Goal: Information Seeking & Learning: Compare options

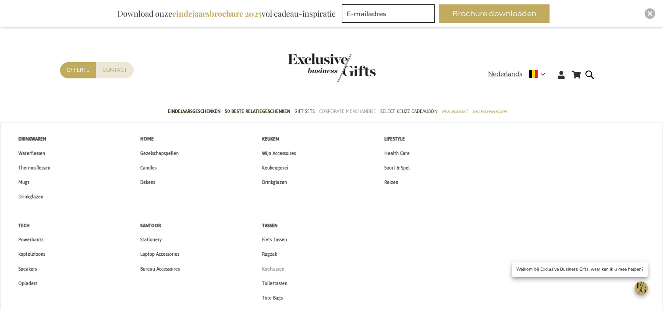
click at [277, 268] on span "Koeltassen" at bounding box center [273, 269] width 22 height 9
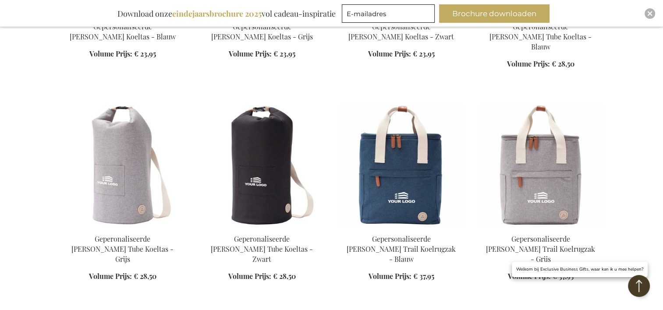
scroll to position [965, 0]
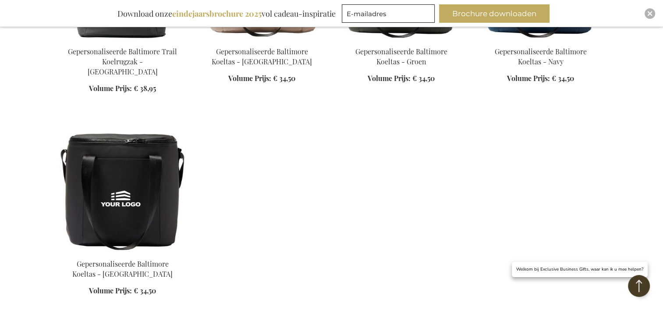
scroll to position [1315, 0]
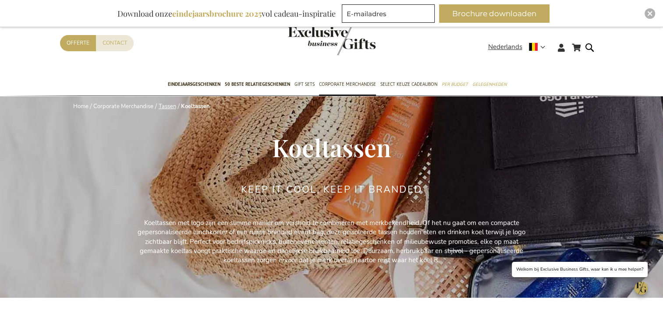
click at [171, 104] on link "Tassen" at bounding box center [168, 107] width 18 height 8
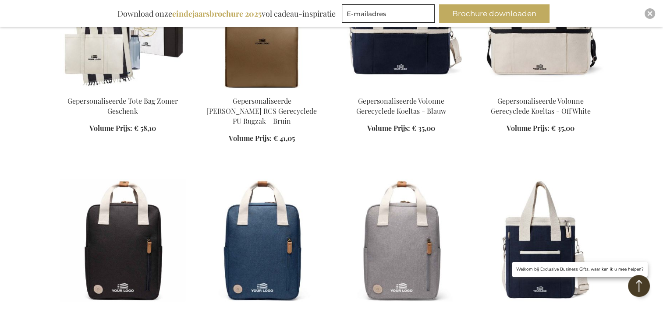
scroll to position [526, 0]
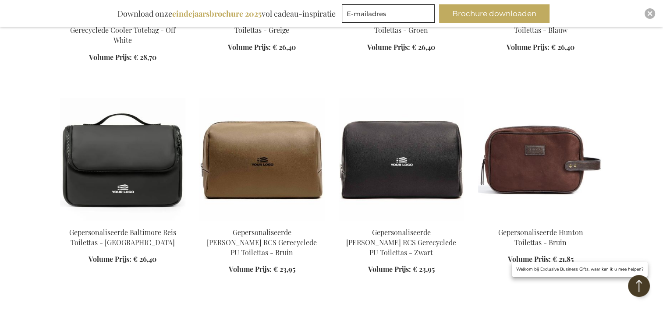
scroll to position [1184, 0]
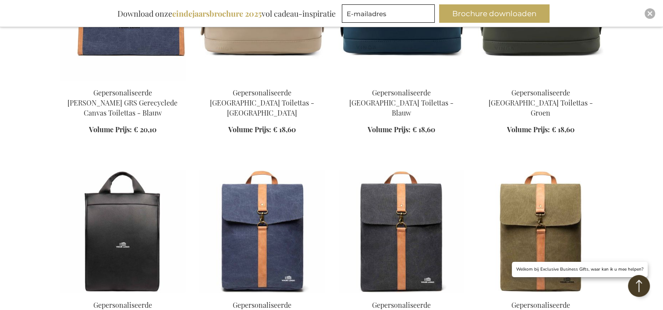
scroll to position [1491, 0]
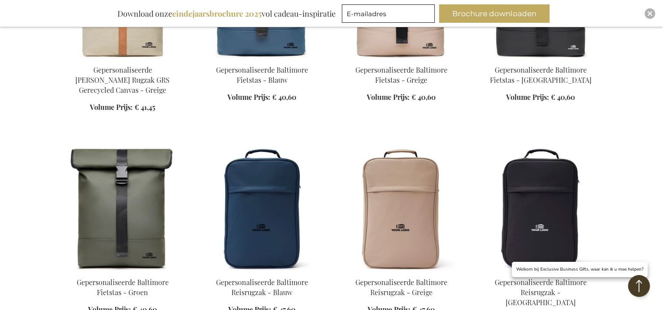
scroll to position [1929, 0]
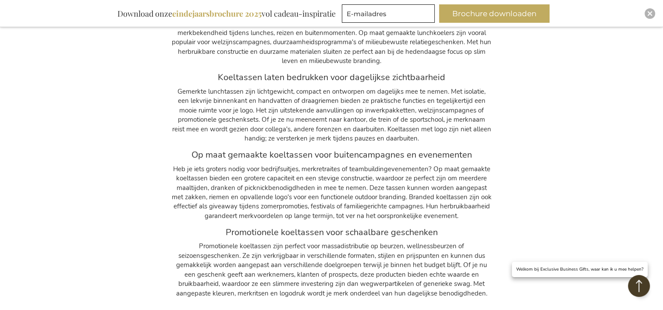
scroll to position [1885, 0]
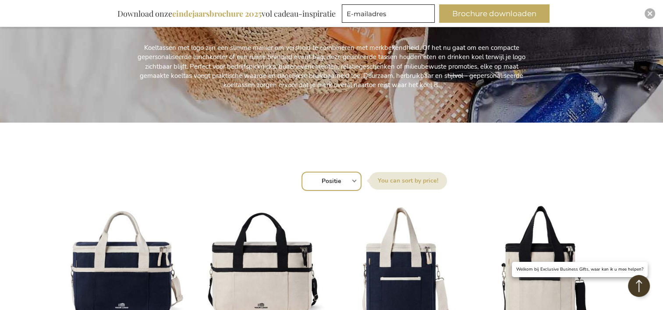
scroll to position [132, 0]
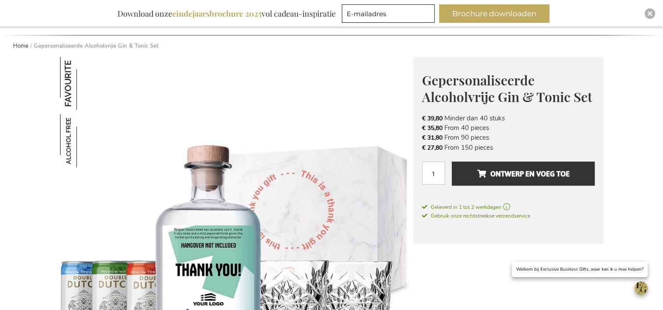
scroll to position [44, 0]
